Goal: Task Accomplishment & Management: Use online tool/utility

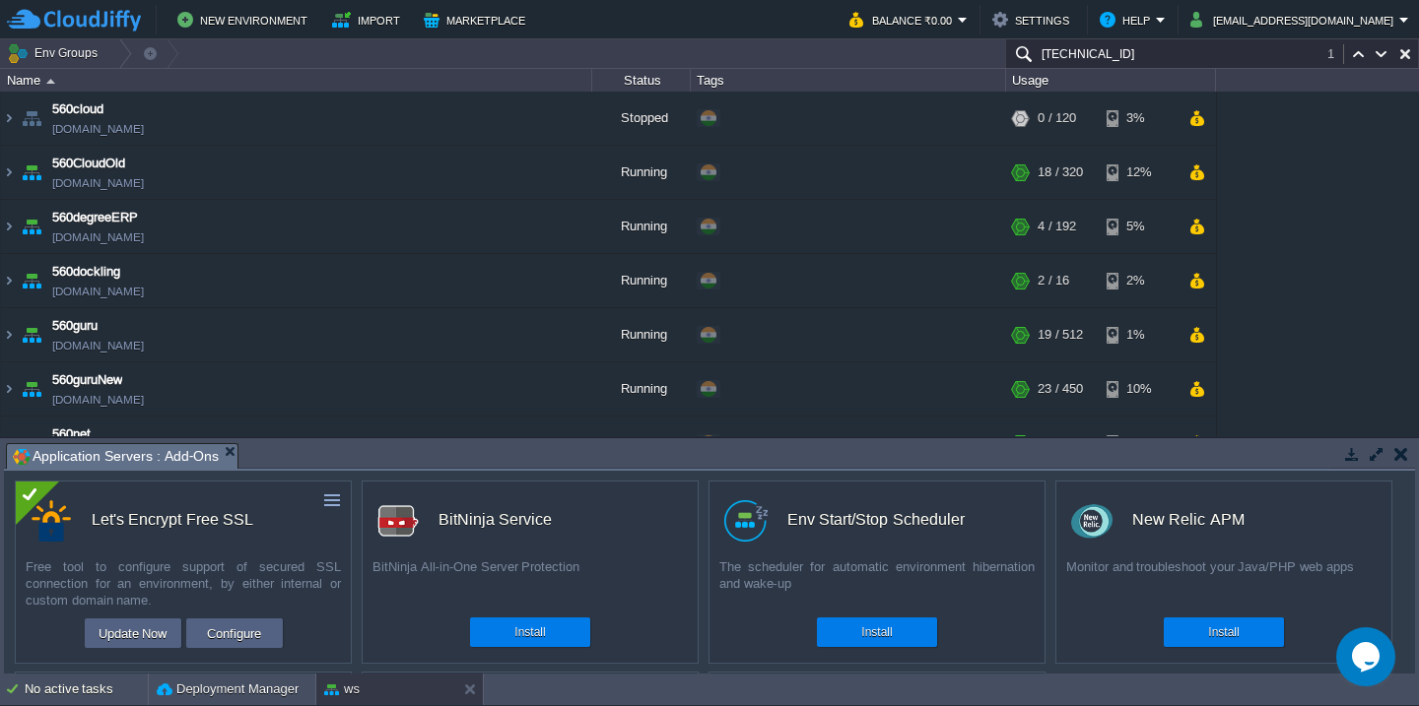
scroll to position [1115, 0]
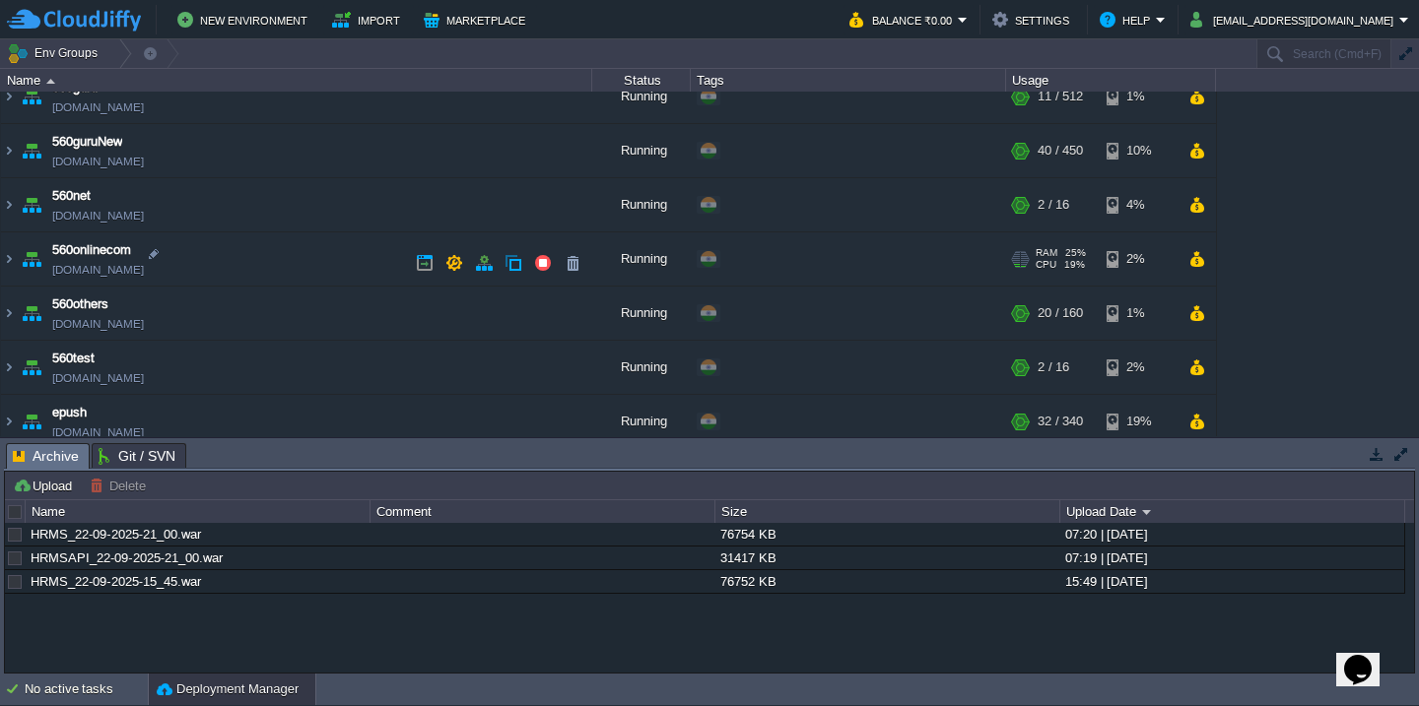
scroll to position [235, 0]
click at [302, 265] on td "560onlinecom [DOMAIN_NAME]" at bounding box center [296, 262] width 591 height 54
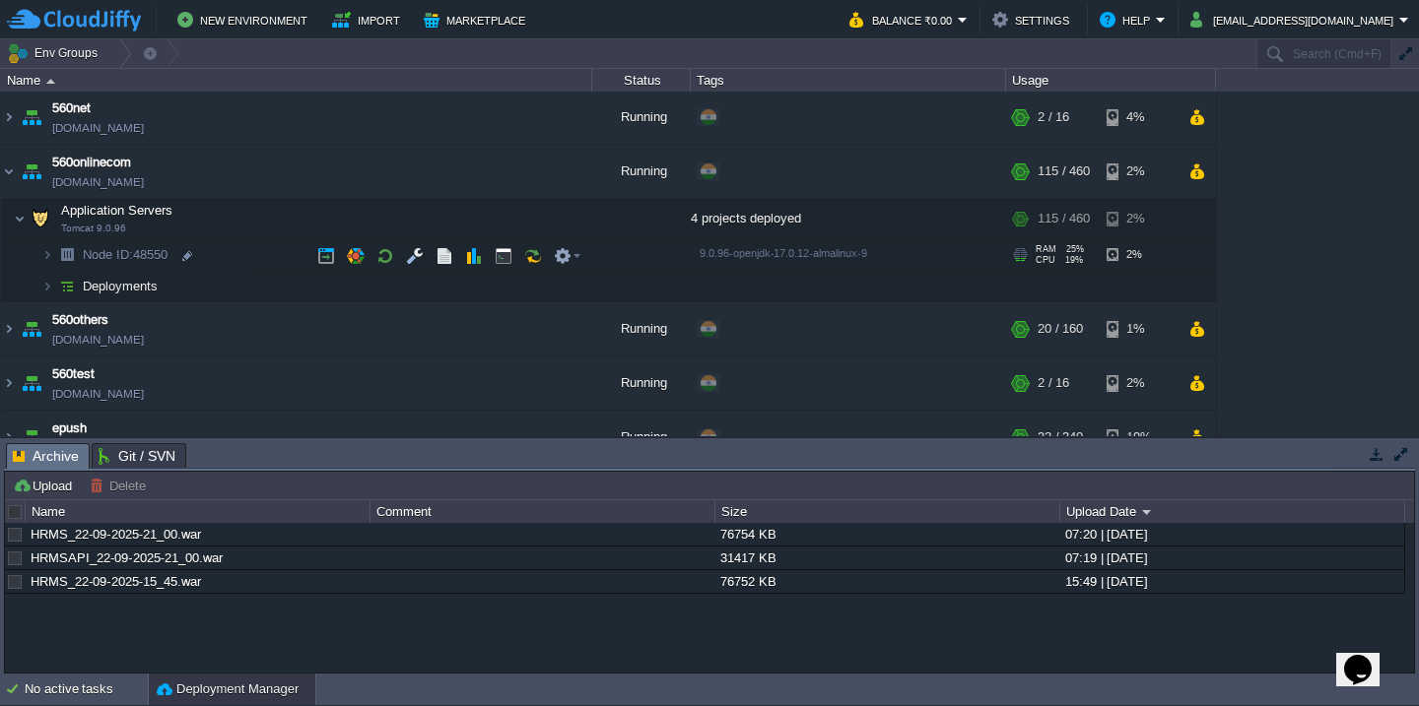
scroll to position [326, 0]
click at [288, 301] on td "Deployments" at bounding box center [296, 287] width 591 height 32
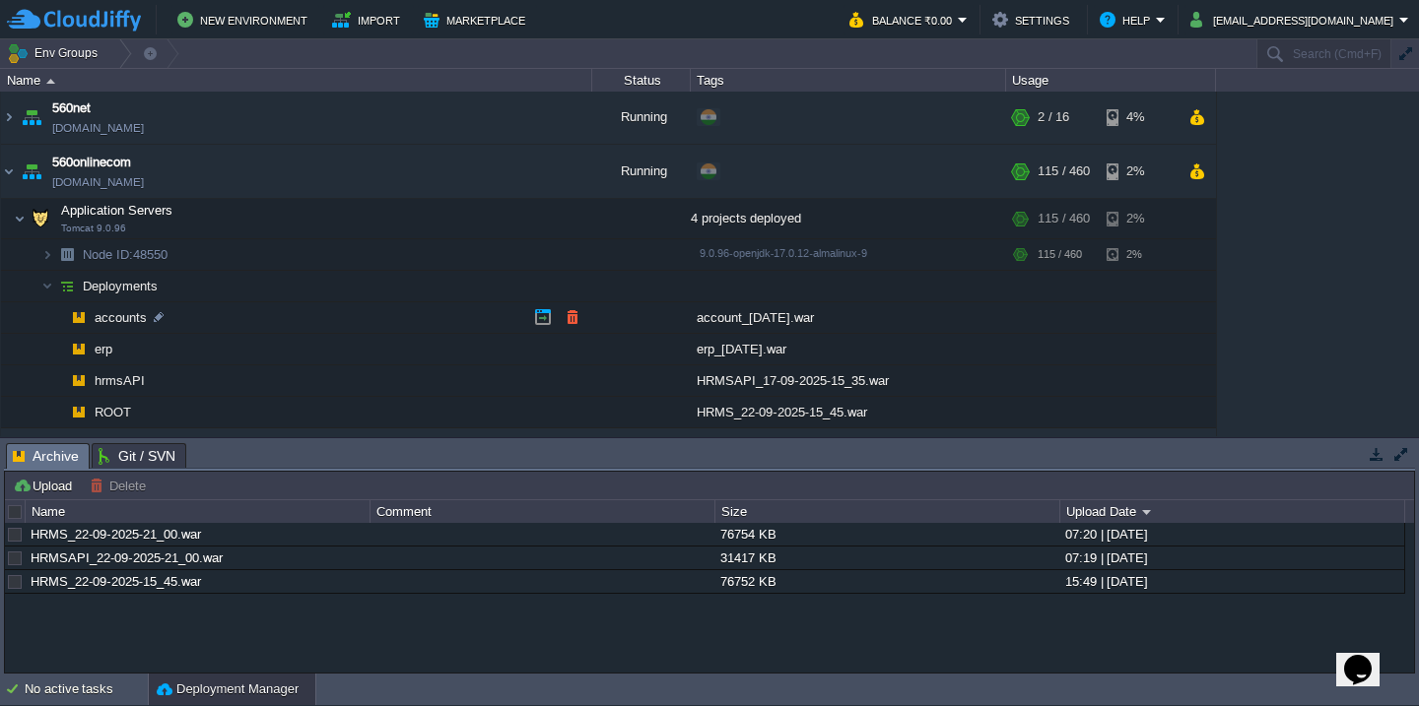
scroll to position [389, 0]
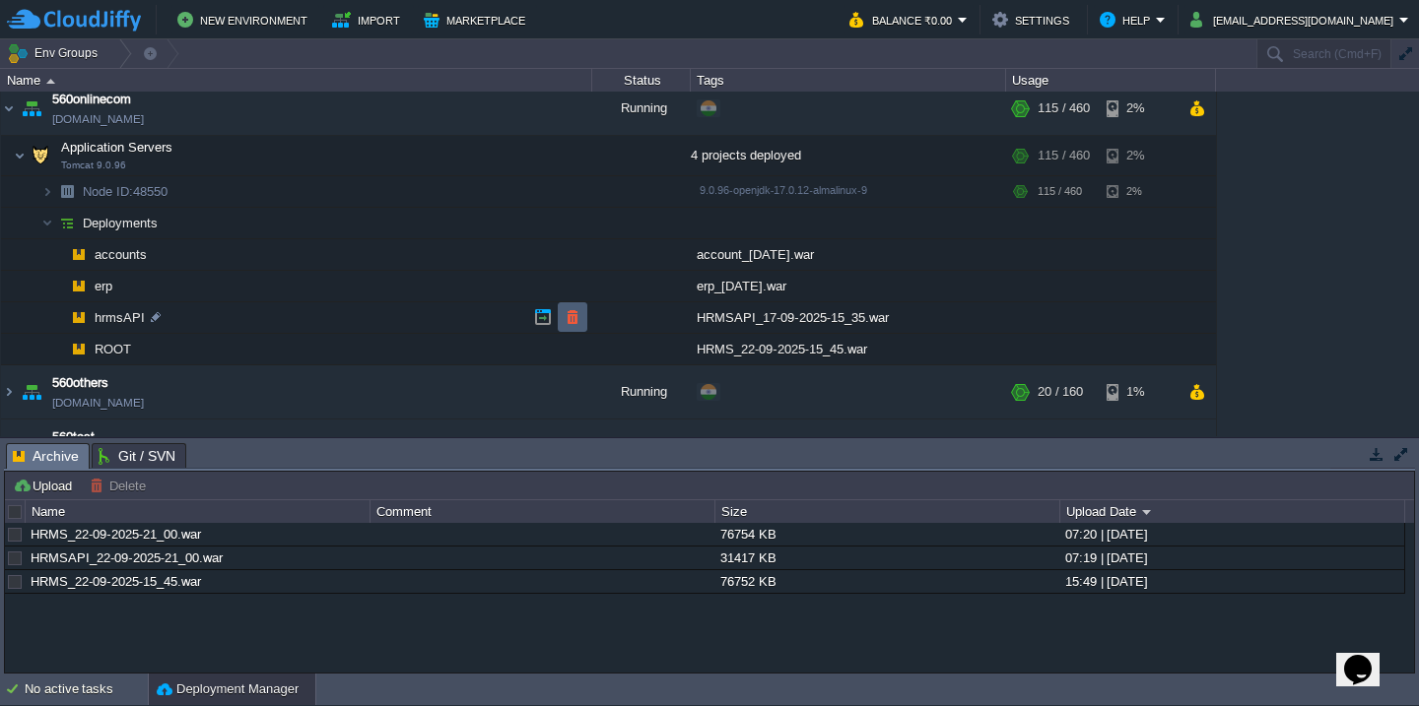
click at [570, 322] on button "button" at bounding box center [572, 317] width 18 height 18
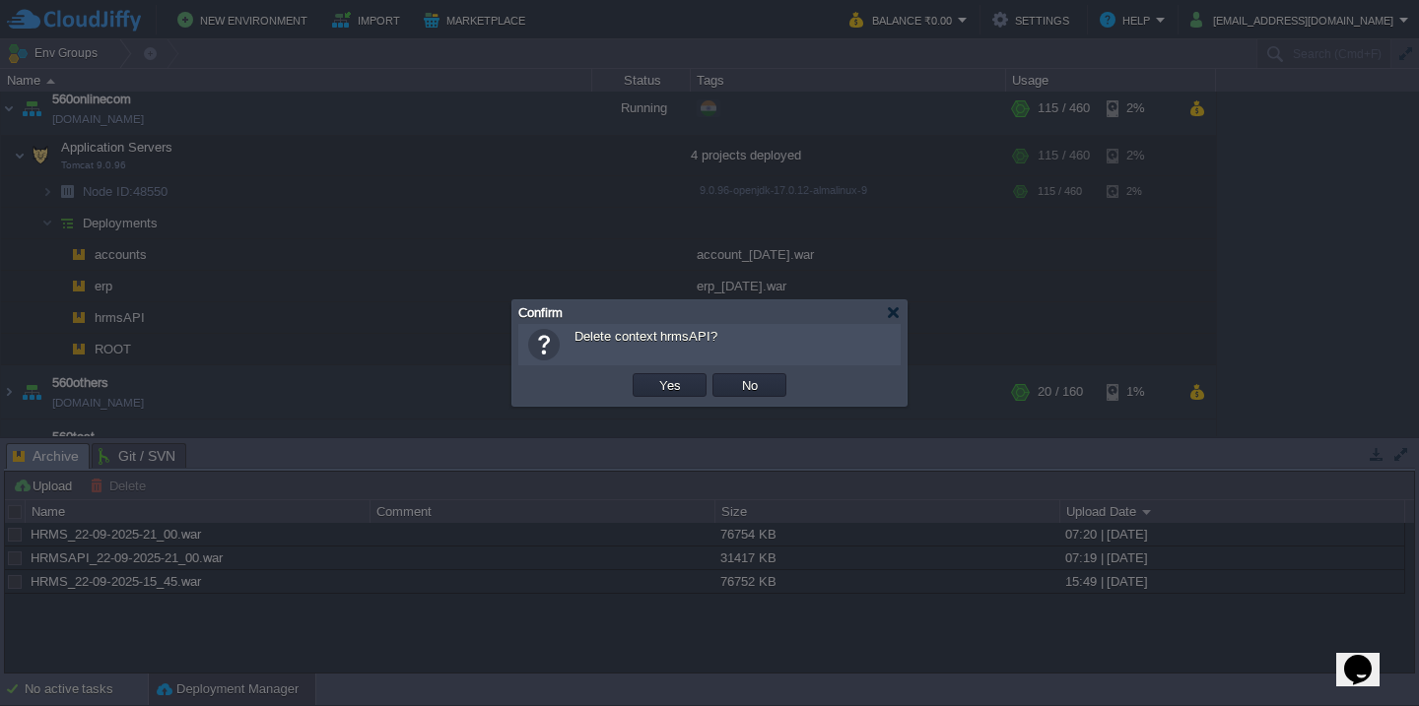
click at [653, 376] on button "Yes" at bounding box center [669, 385] width 33 height 18
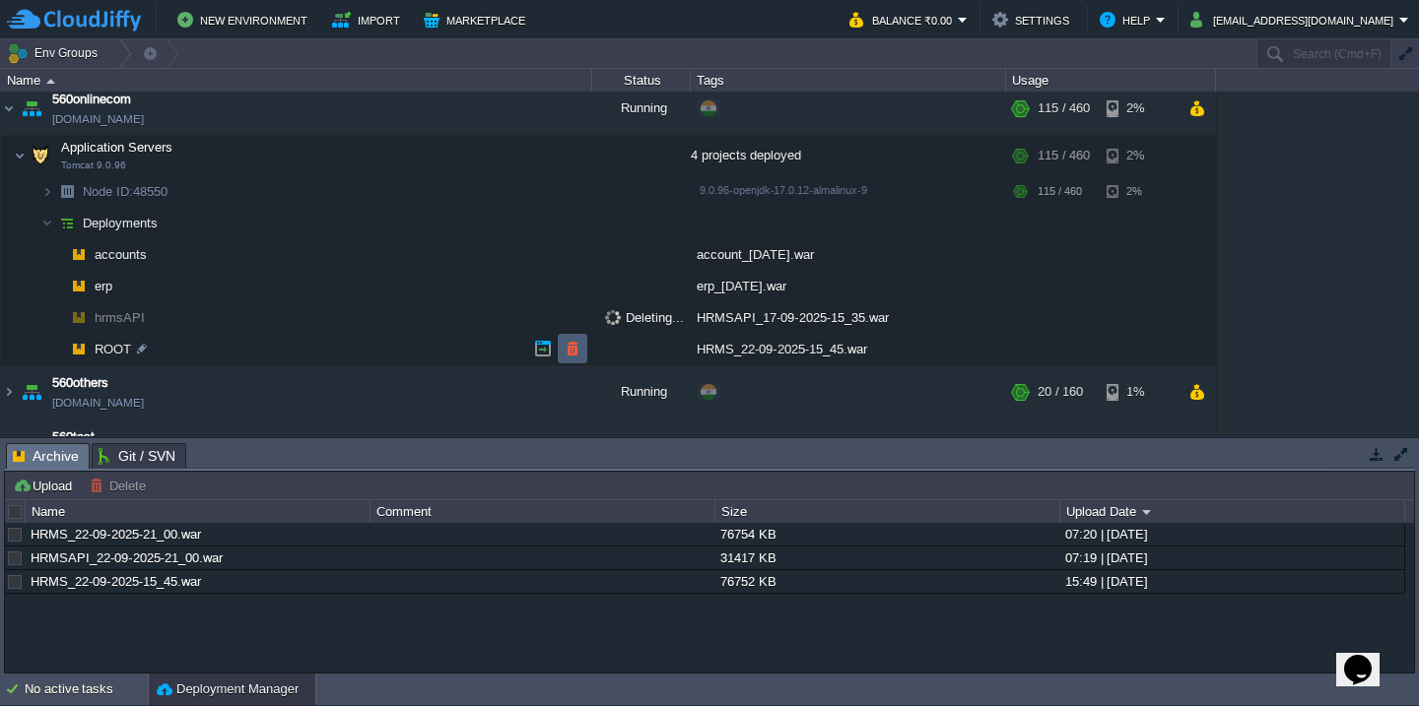
click at [573, 348] on button "button" at bounding box center [572, 349] width 18 height 18
click at [337, 537] on td at bounding box center [322, 536] width 32 height 24
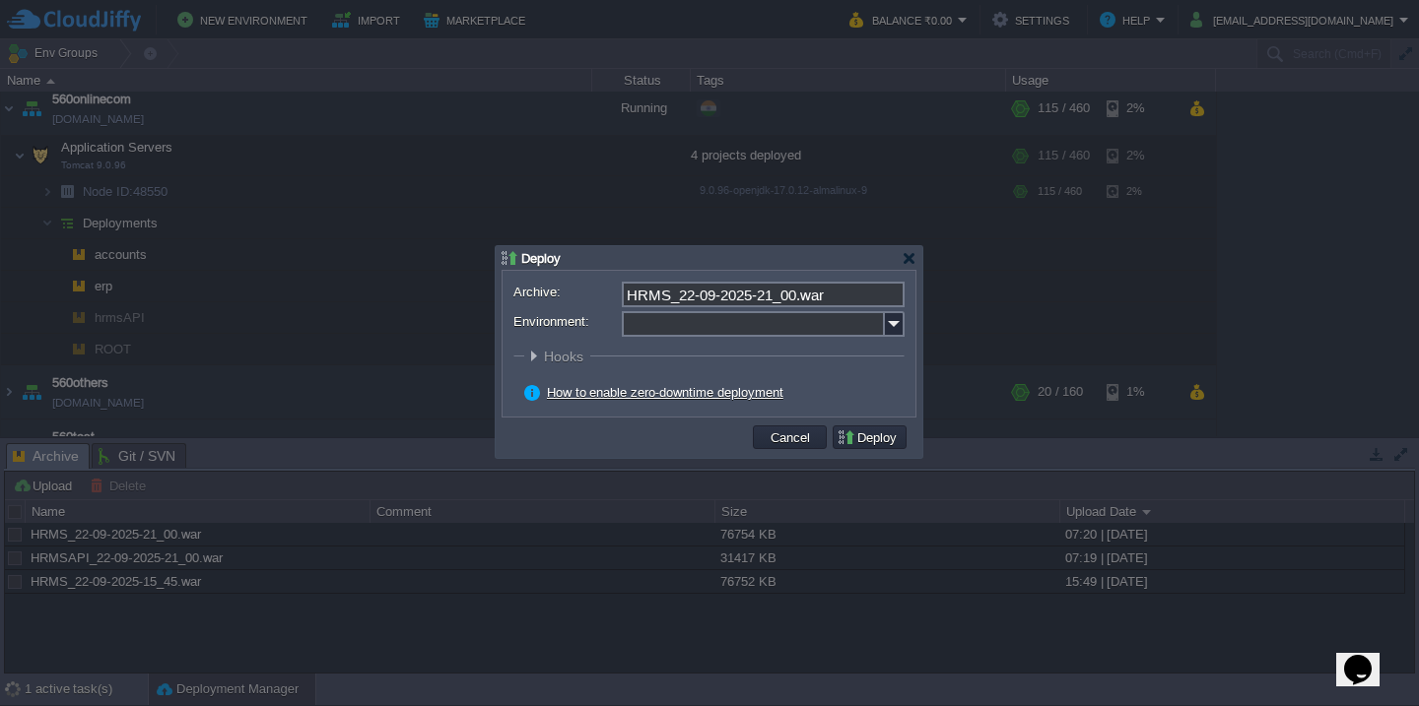
click at [710, 328] on input "Environment:" at bounding box center [753, 324] width 263 height 26
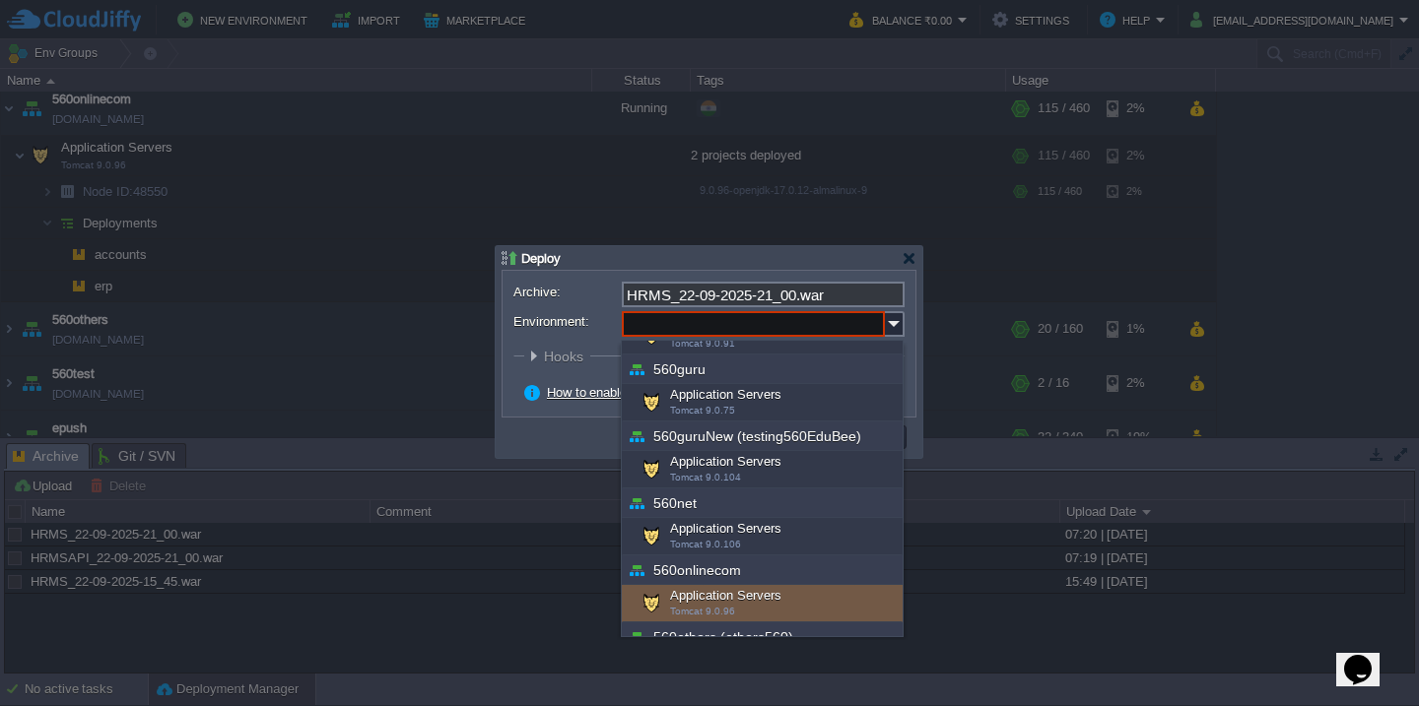
scroll to position [254, 0]
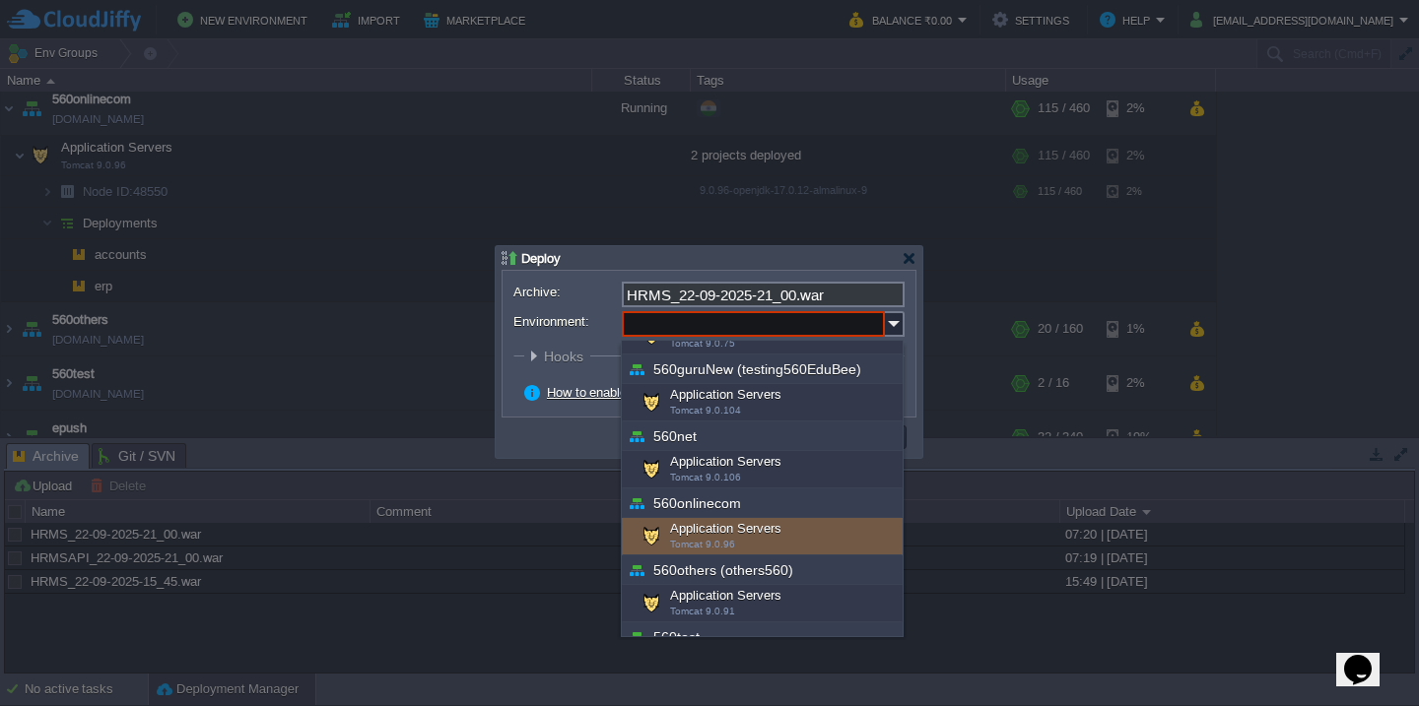
click at [725, 542] on span "Tomcat 9.0.96" at bounding box center [702, 544] width 65 height 11
type input "Application Servers (560onlinecom)"
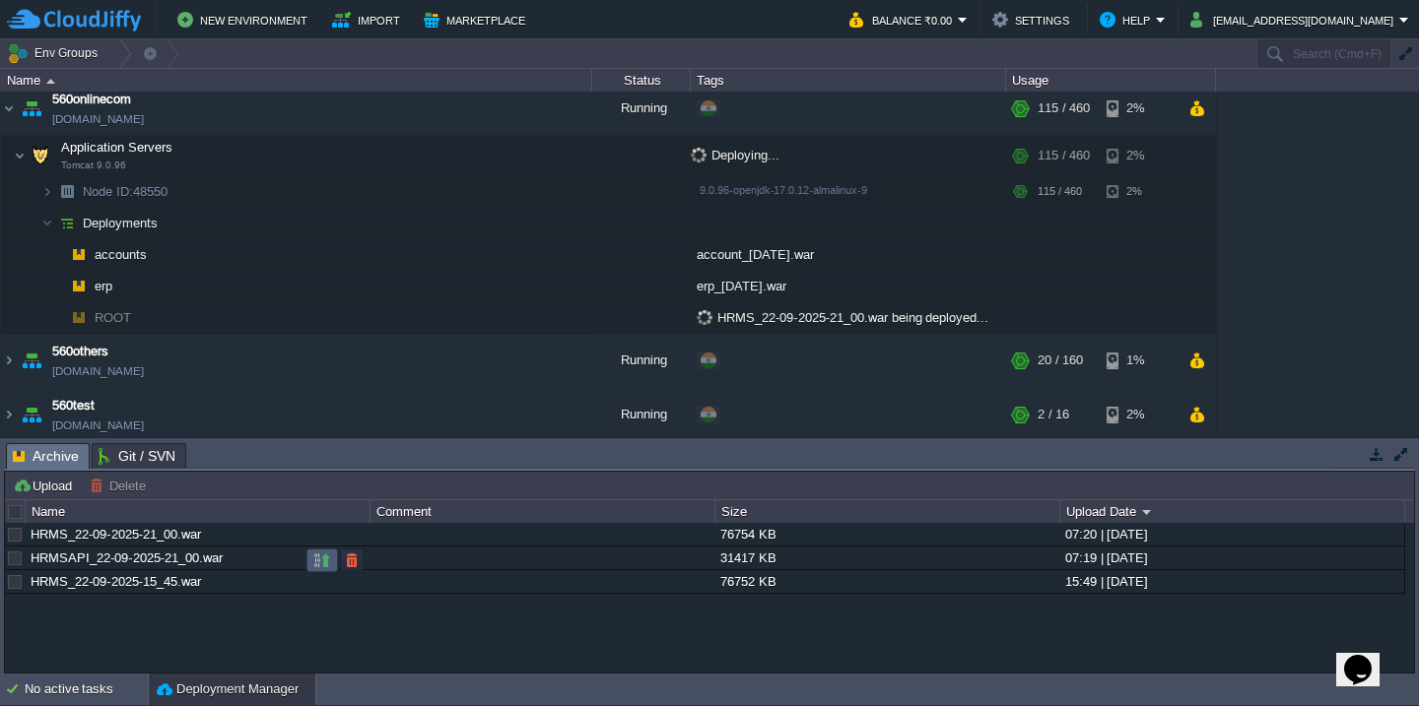
click at [316, 564] on button "button" at bounding box center [322, 561] width 18 height 18
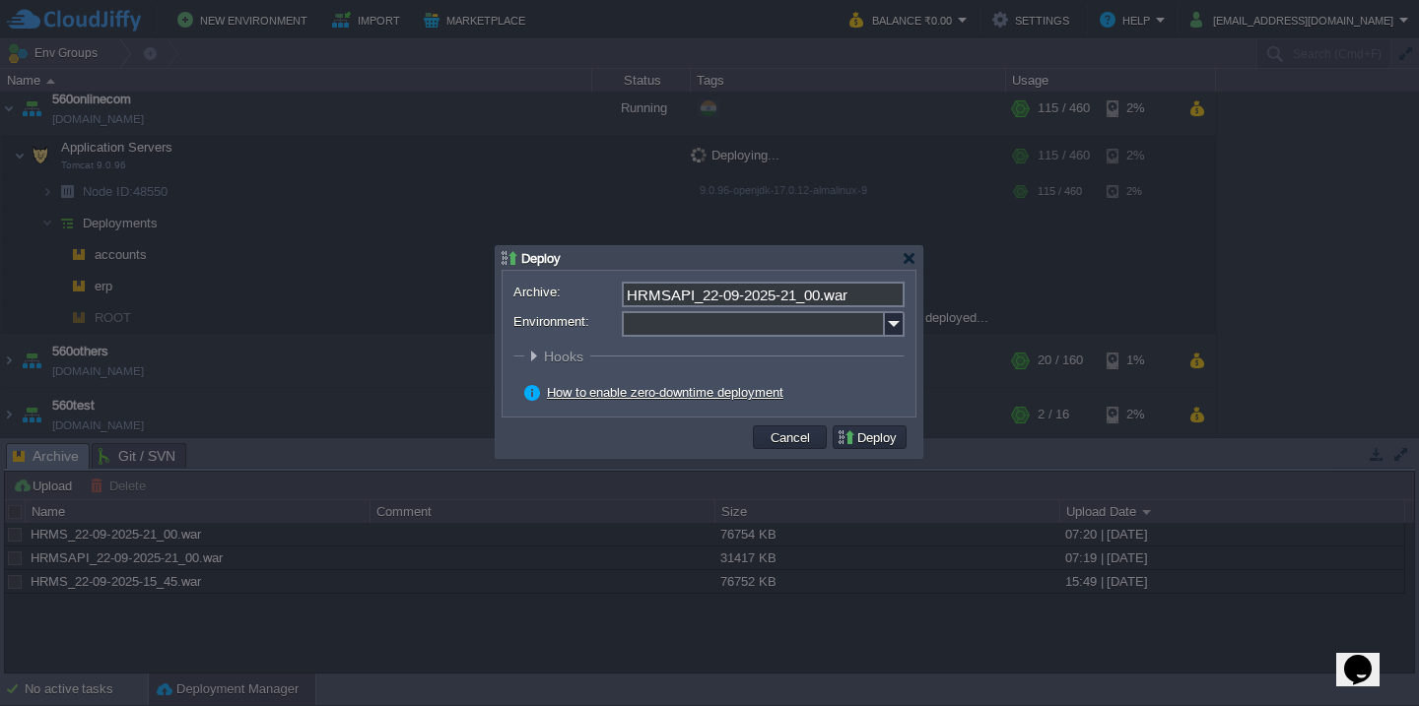
click at [763, 319] on input "Environment:" at bounding box center [753, 324] width 263 height 26
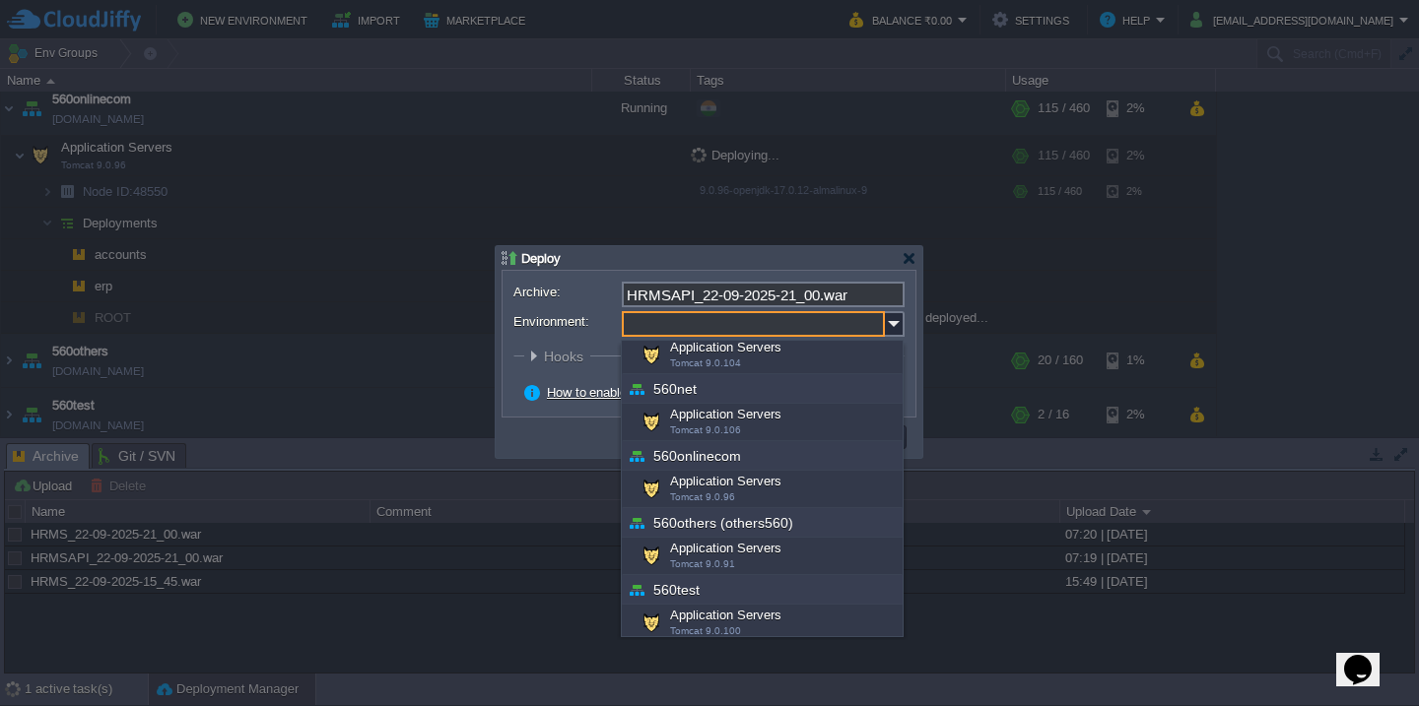
scroll to position [318, 0]
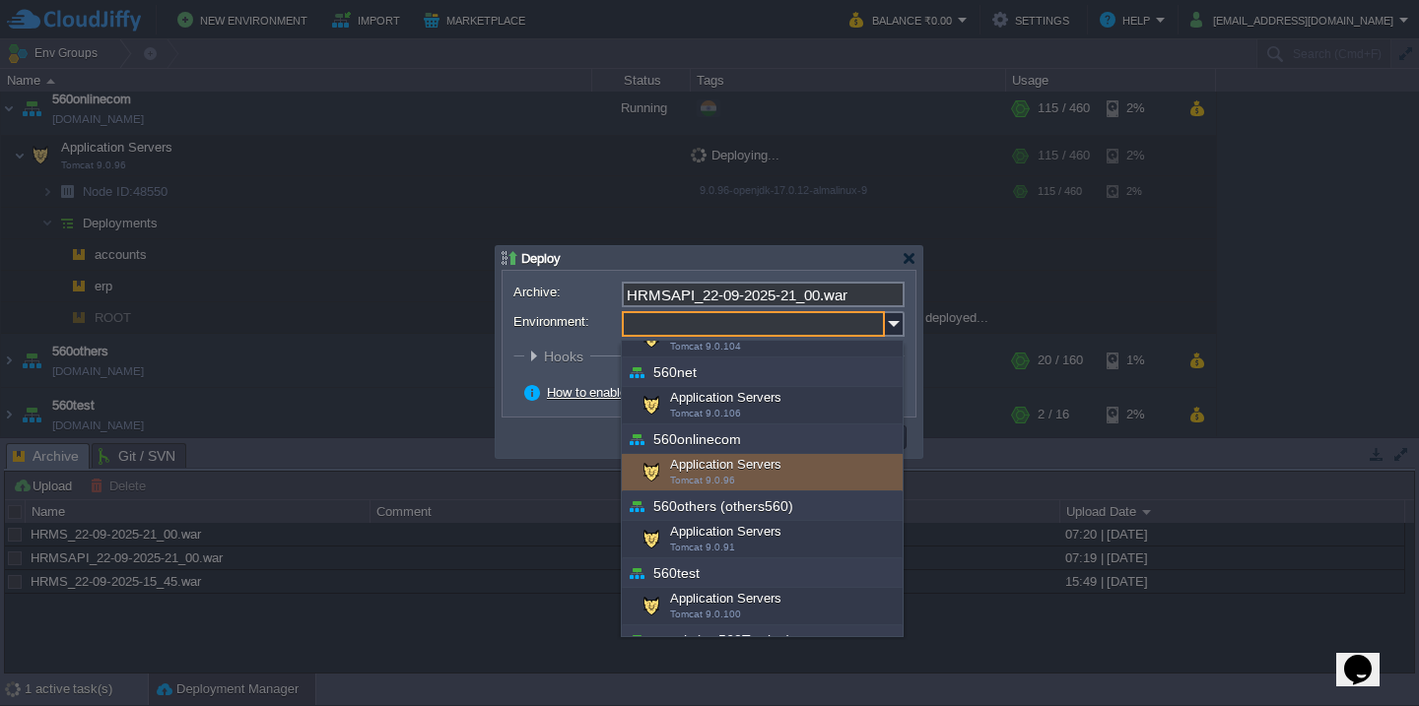
click at [758, 469] on div "Application Servers Tomcat 9.0.96" at bounding box center [762, 472] width 281 height 37
type input "Application Servers (560onlinecom)"
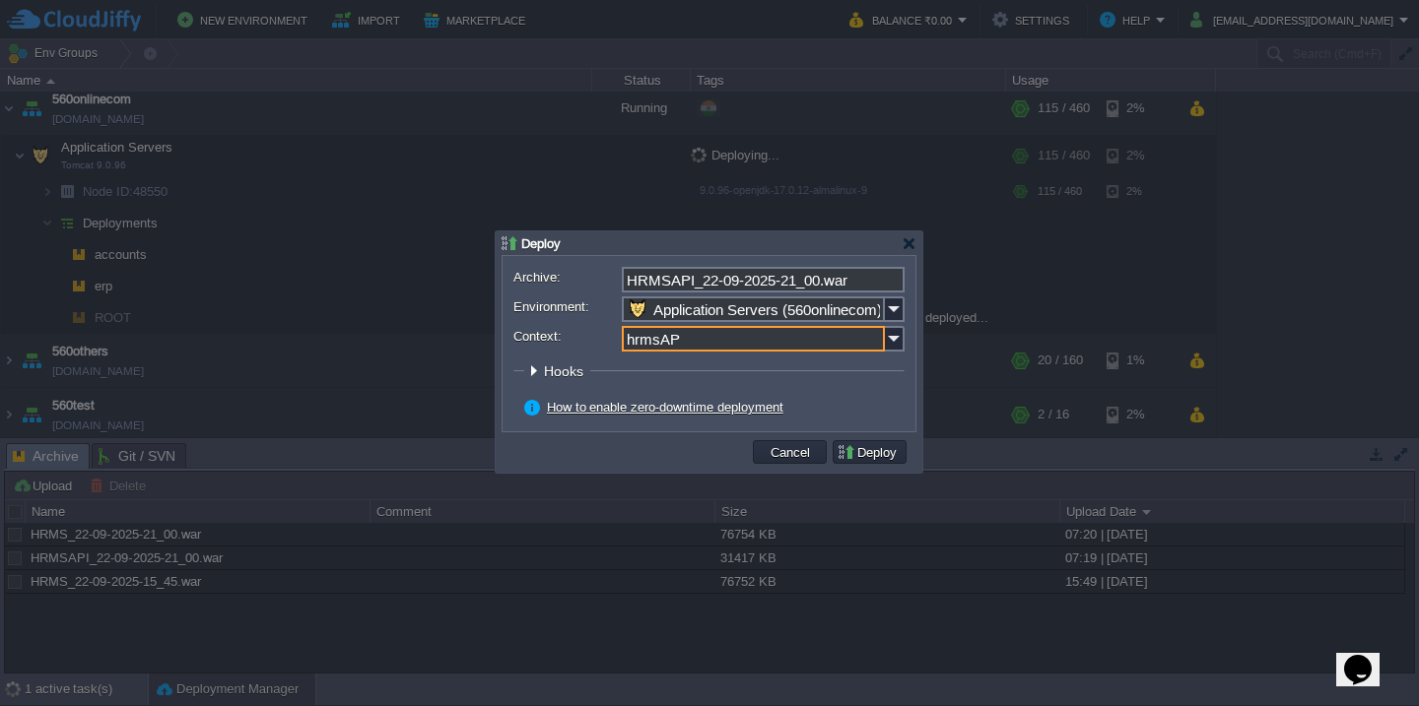
type input "hrmsAPI"
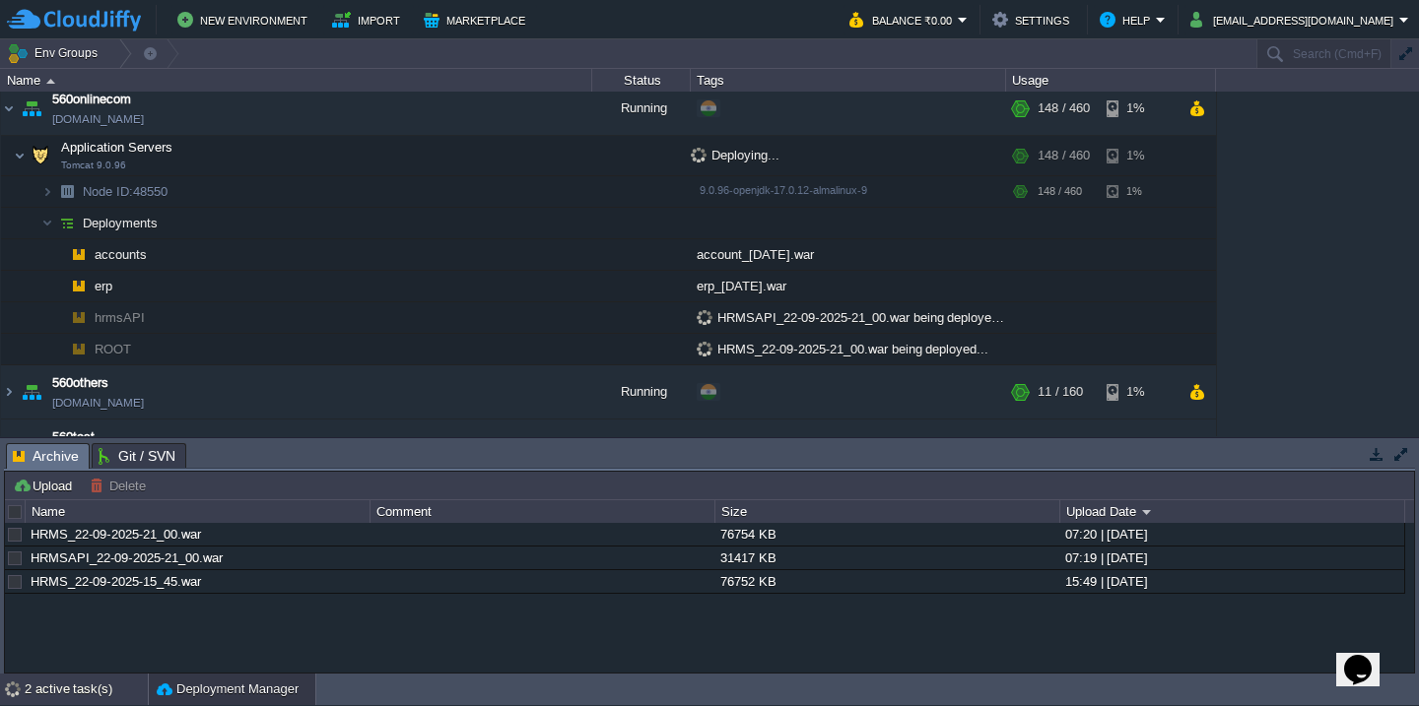
click at [57, 698] on div "2 active task(s)" at bounding box center [86, 690] width 123 height 32
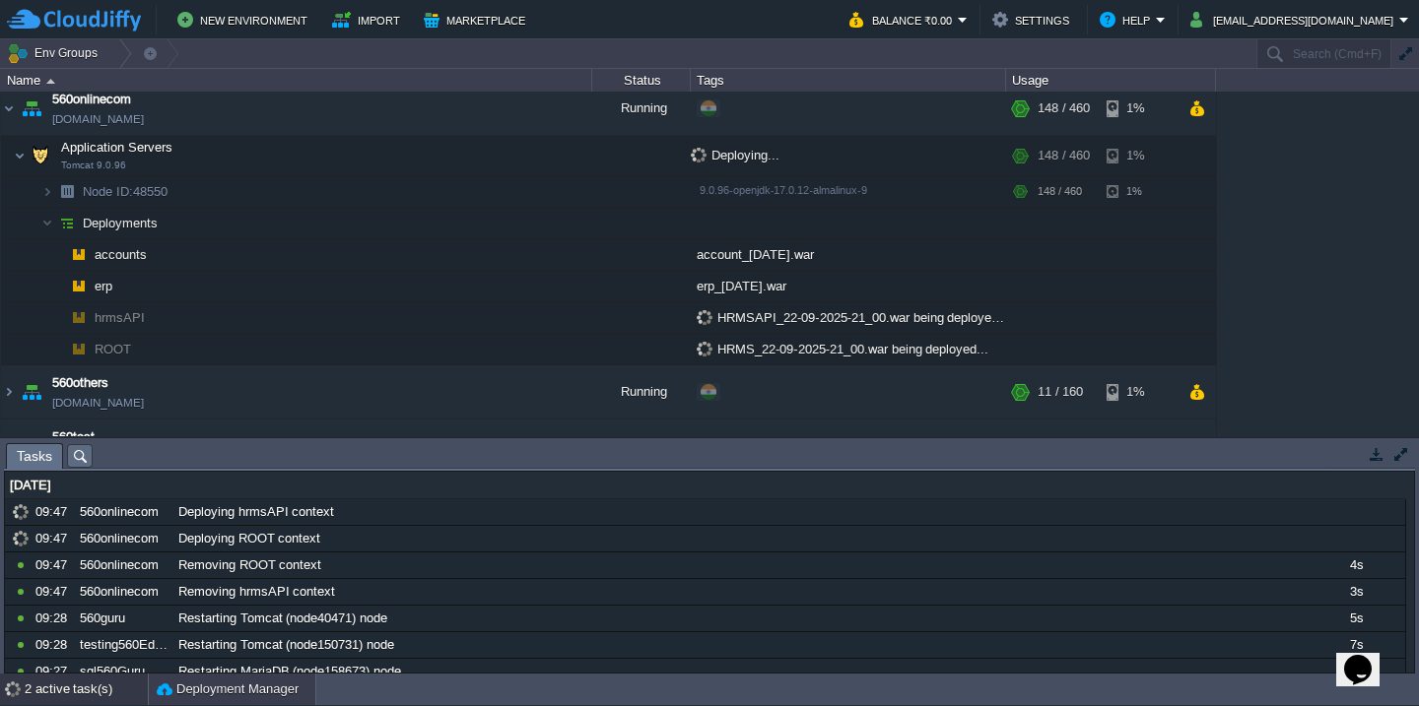
click at [207, 698] on button "Deployment Manager" at bounding box center [228, 690] width 142 height 20
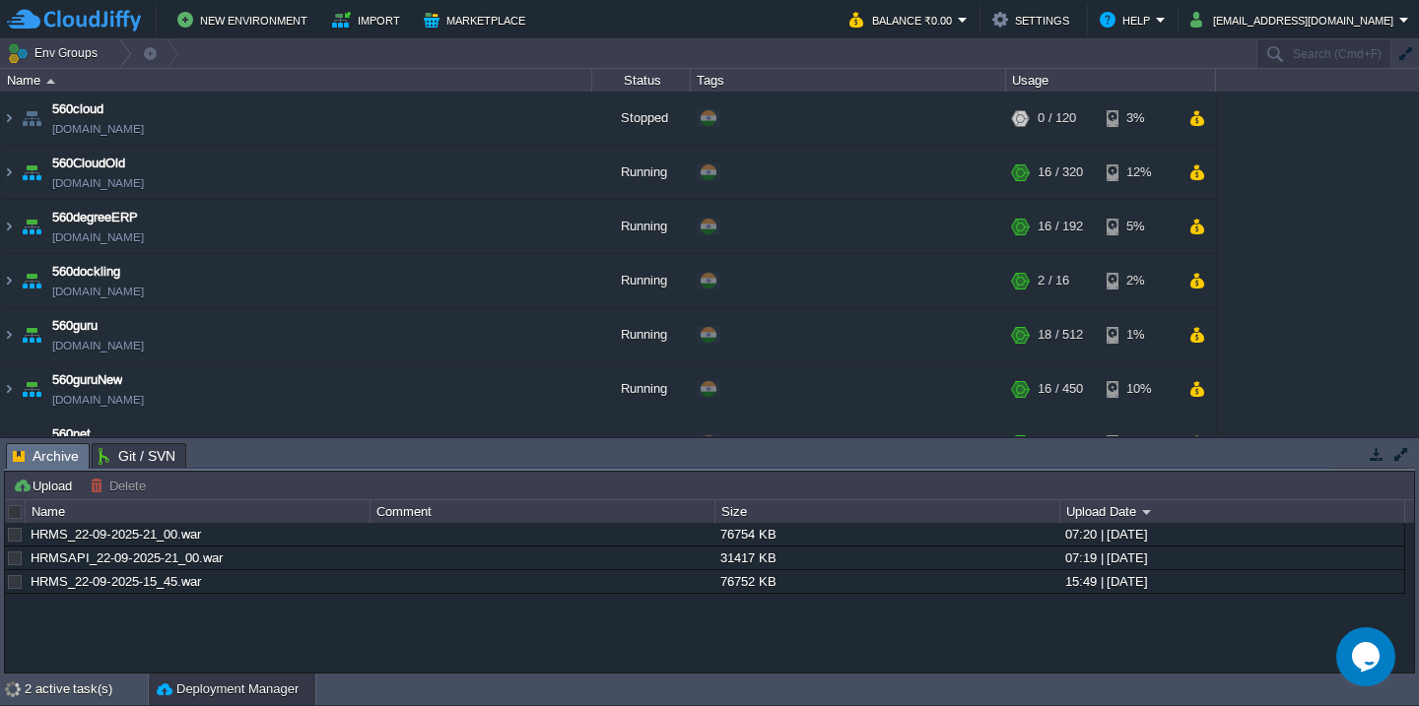
scroll to position [310, 0]
